Goal: Transaction & Acquisition: Subscribe to service/newsletter

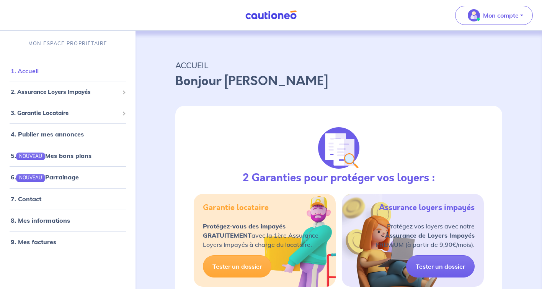
click at [30, 73] on link "1. Accueil" at bounding box center [25, 71] width 28 height 8
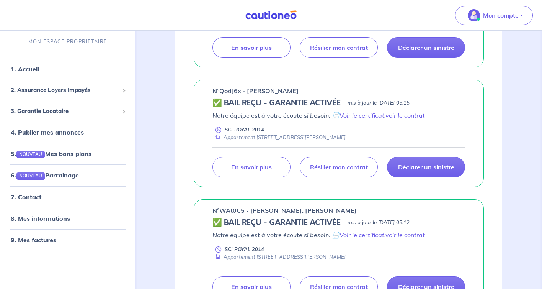
scroll to position [207, 0]
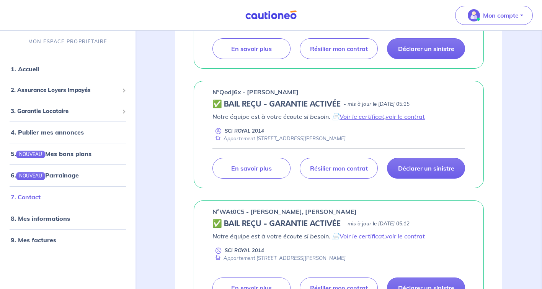
click at [30, 196] on link "7. Contact" at bounding box center [26, 197] width 30 height 8
click at [45, 90] on span "2. Assurance Loyers Impayés" at bounding box center [65, 90] width 108 height 9
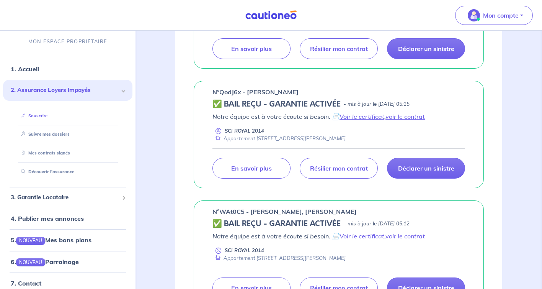
click at [39, 116] on link "Souscrire" at bounding box center [32, 115] width 29 height 5
click at [34, 70] on link "1. Accueil" at bounding box center [25, 69] width 28 height 8
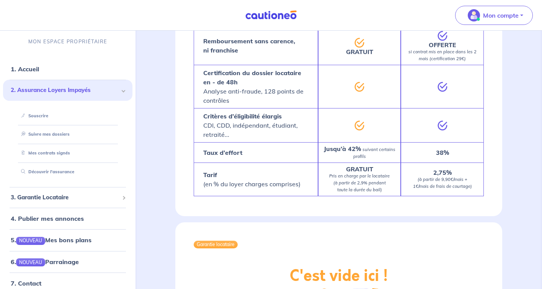
scroll to position [1133, 0]
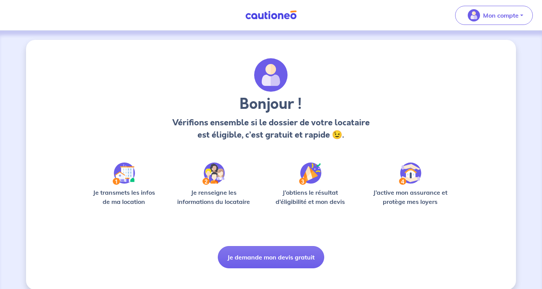
scroll to position [10, 0]
